Goal: Find specific page/section: Find specific page/section

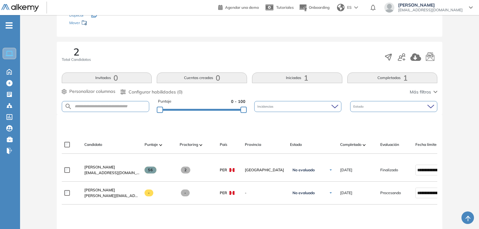
scroll to position [94, 0]
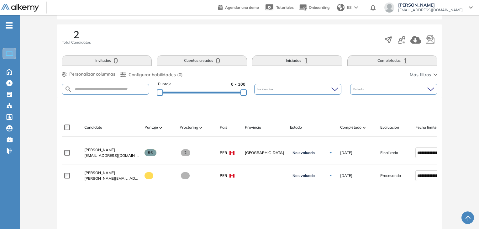
click at [110, 175] on span "[PERSON_NAME]" at bounding box center [99, 172] width 31 height 5
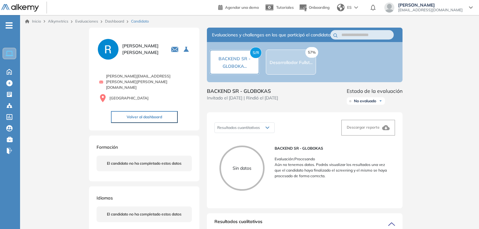
click at [291, 66] on div "57% Desarrollador Fullst..." at bounding box center [291, 62] width 43 height 8
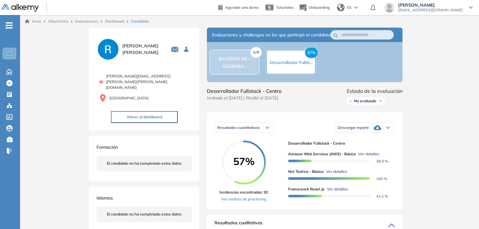
click at [238, 65] on div "S/R BACKEND SR - GLOBOKA..." at bounding box center [235, 62] width 50 height 15
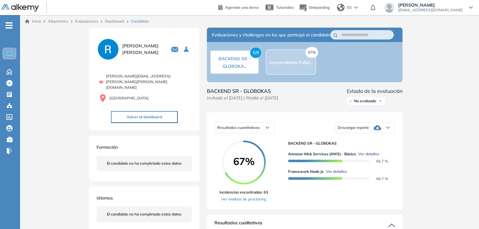
click at [279, 70] on div "57% Desarrollador Fullst..." at bounding box center [291, 62] width 50 height 25
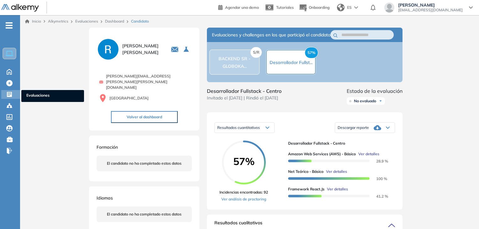
click at [5, 95] on div "Evaluaciones Evaluaciones" at bounding box center [10, 94] width 19 height 9
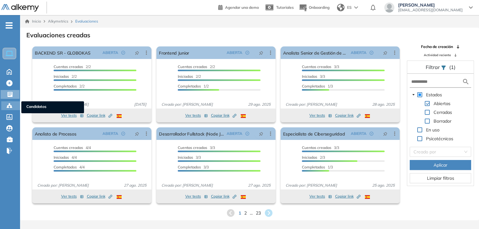
click at [10, 105] on icon at bounding box center [9, 105] width 2 height 1
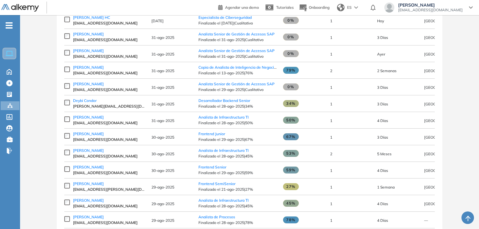
scroll to position [251, 0]
